Goal: Find specific page/section: Find specific page/section

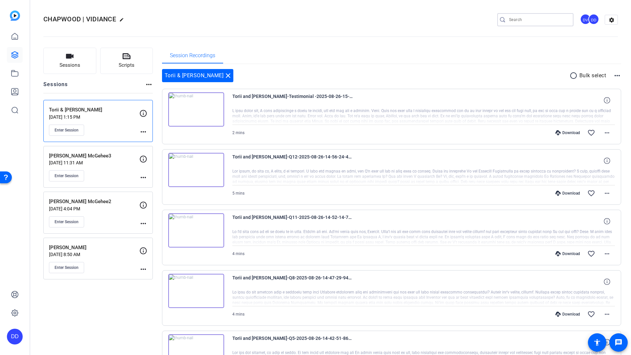
click at [528, 17] on input "Search" at bounding box center [538, 20] width 59 height 8
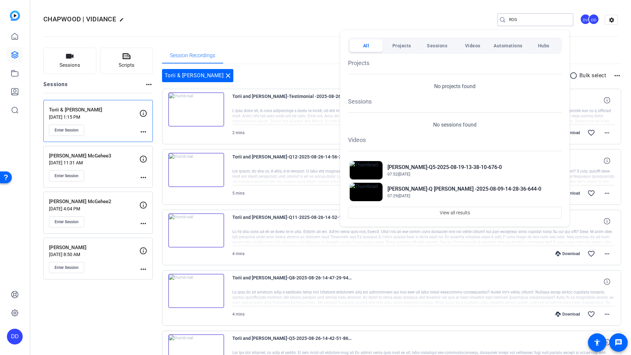
click at [263, 21] on div at bounding box center [315, 177] width 631 height 355
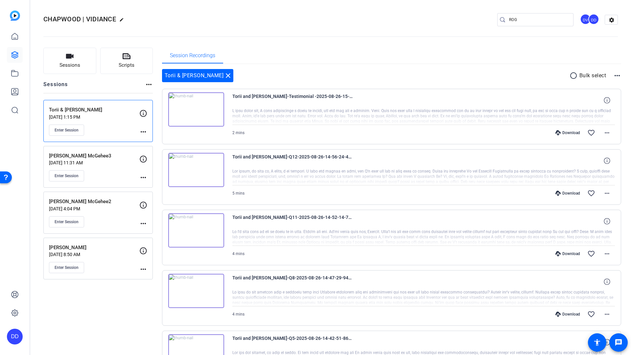
click at [519, 20] on input "ROG" at bounding box center [538, 20] width 59 height 8
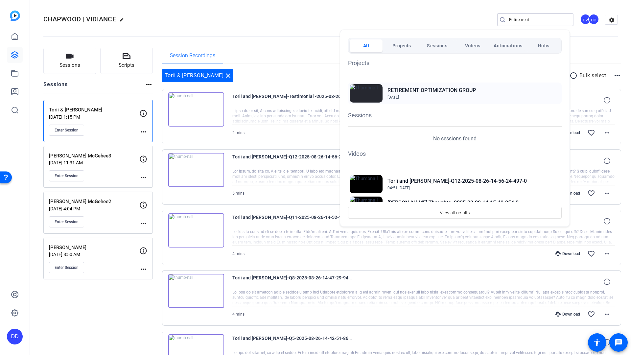
type input "Retirement"
click at [449, 92] on h2 "RETIREMENT OPTIMIZATION GROUP" at bounding box center [431, 90] width 88 height 8
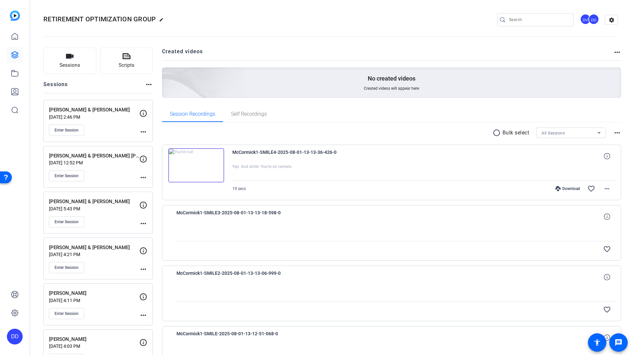
click at [213, 156] on img at bounding box center [196, 165] width 56 height 34
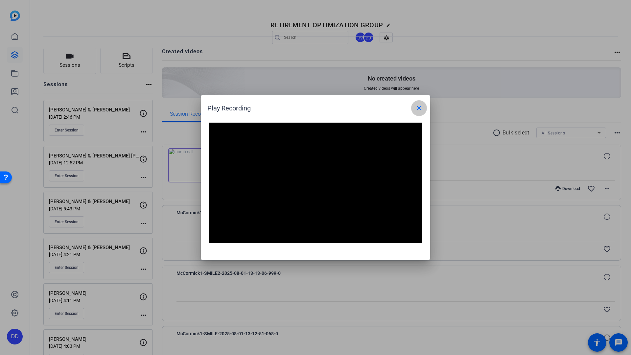
click at [421, 108] on mat-icon "close" at bounding box center [419, 108] width 8 height 8
